Goal: Find specific page/section: Find specific page/section

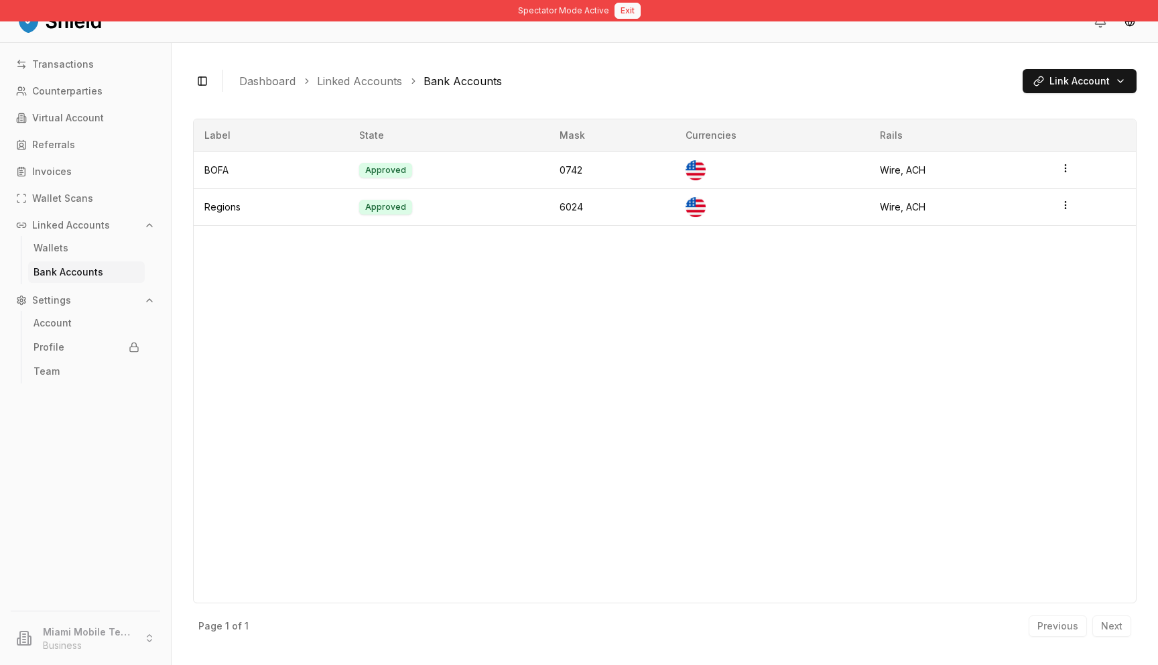
click at [619, 12] on button "Exit" at bounding box center [628, 11] width 26 height 16
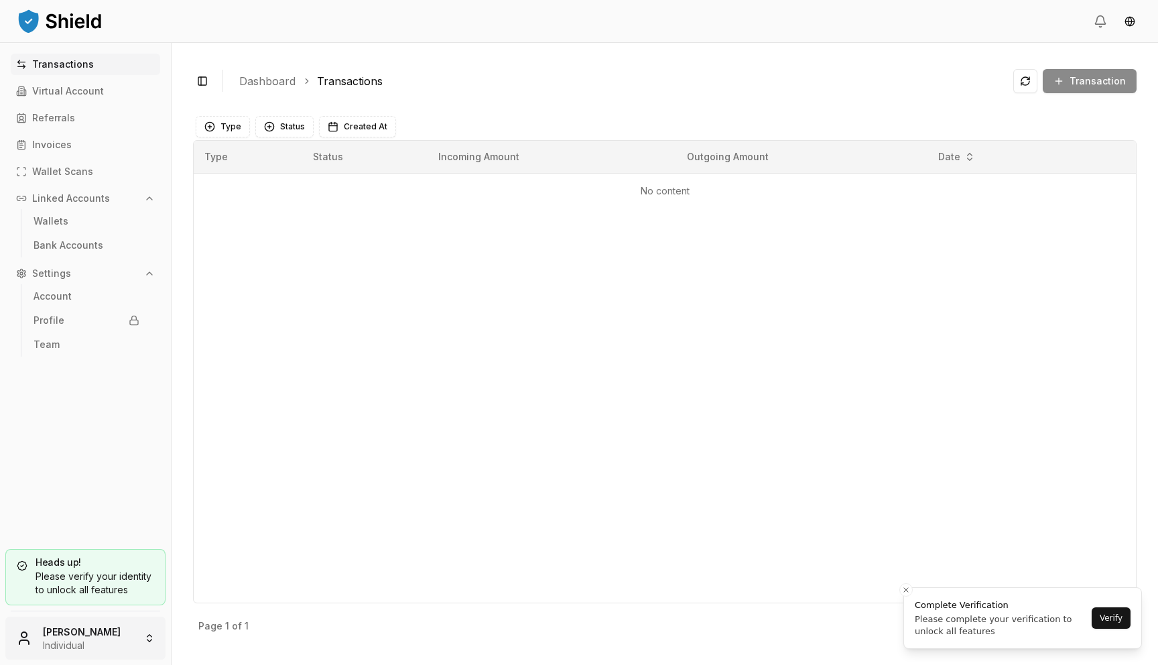
click at [76, 639] on html "Transactions Virtual Account Referrals Invoices Wallet Scans Linked Accounts Wa…" at bounding box center [579, 332] width 1158 height 665
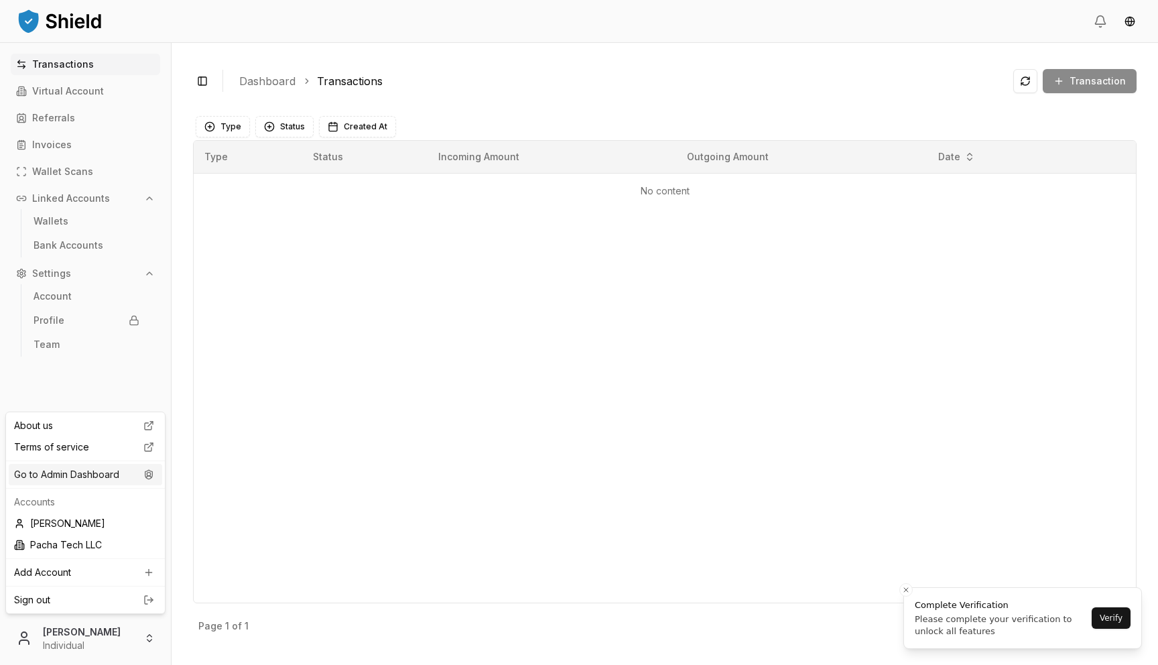
click at [85, 471] on div "Go to Admin Dashboard" at bounding box center [85, 474] width 153 height 21
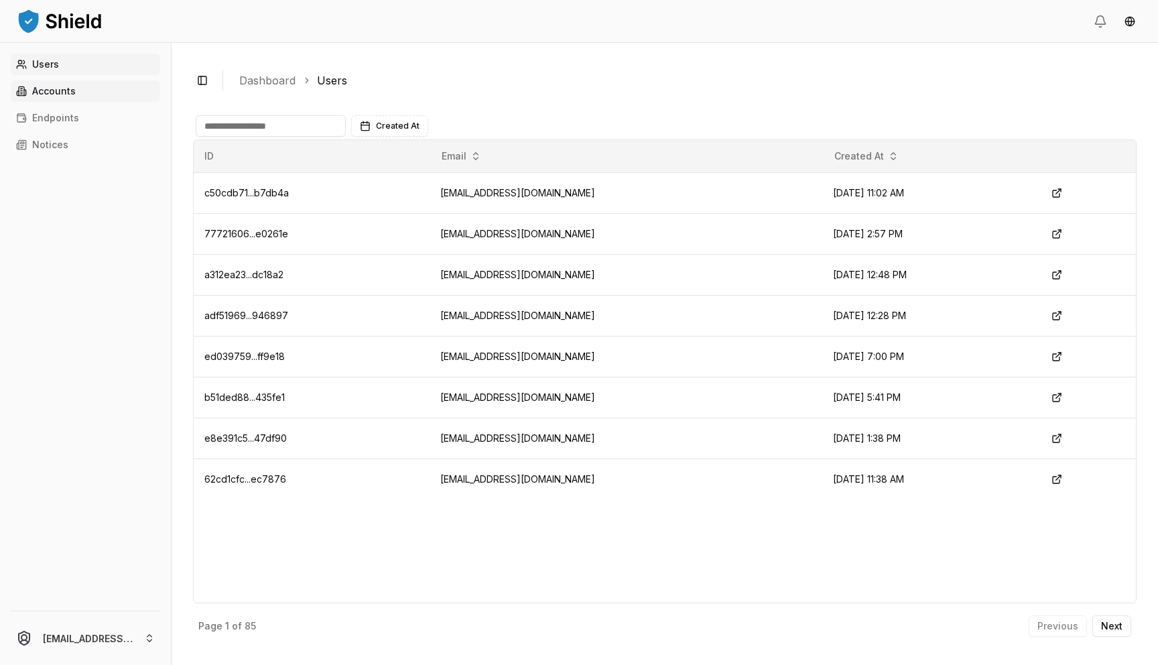
click at [86, 86] on link "Accounts" at bounding box center [85, 90] width 149 height 21
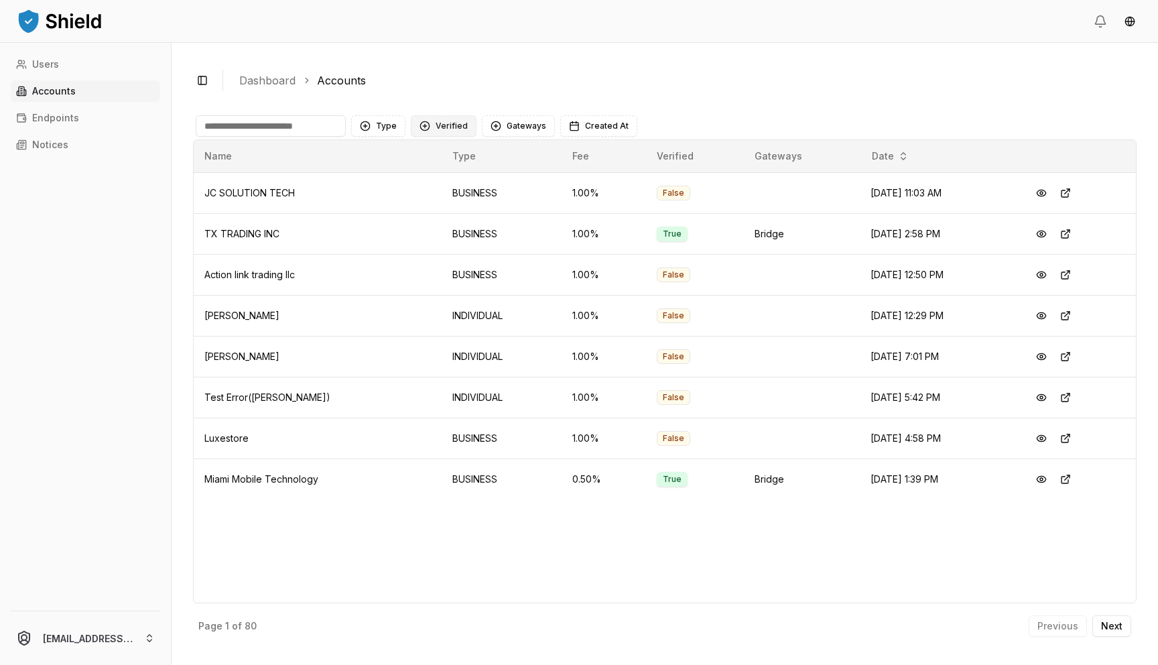
click at [456, 123] on button "Verified" at bounding box center [444, 125] width 66 height 21
click at [469, 204] on span "NOT VERIFIED" at bounding box center [465, 202] width 63 height 13
click at [392, 129] on button "Type" at bounding box center [378, 125] width 54 height 21
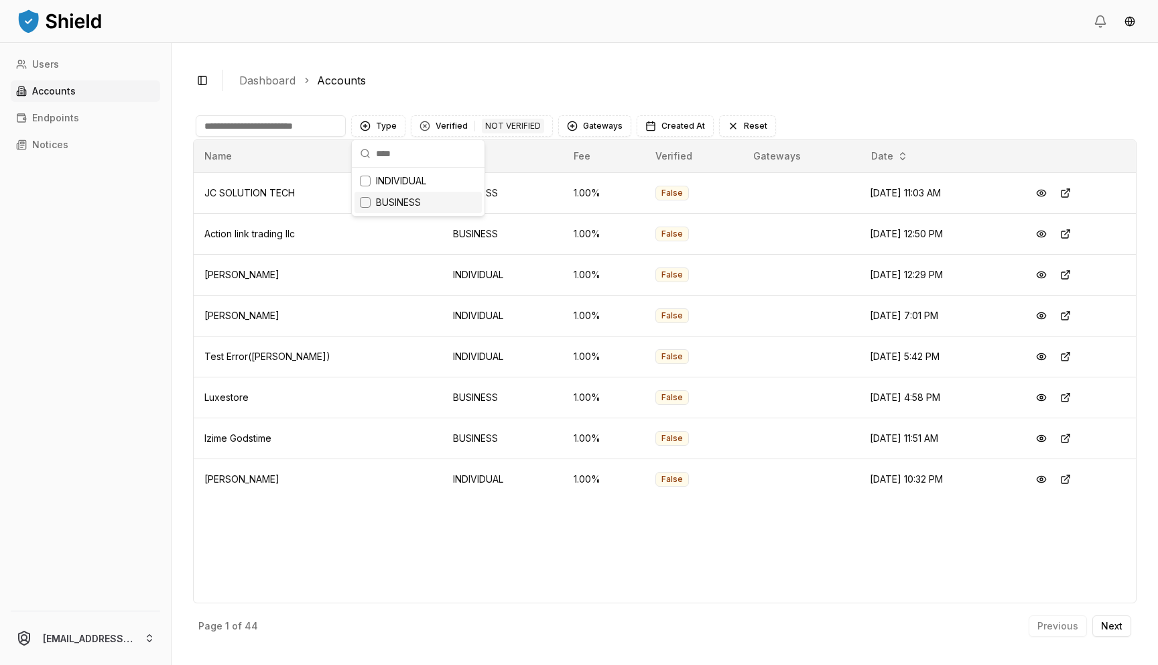
click at [411, 198] on span "BUSINESS" at bounding box center [398, 202] width 45 height 13
